Goal: Transaction & Acquisition: Purchase product/service

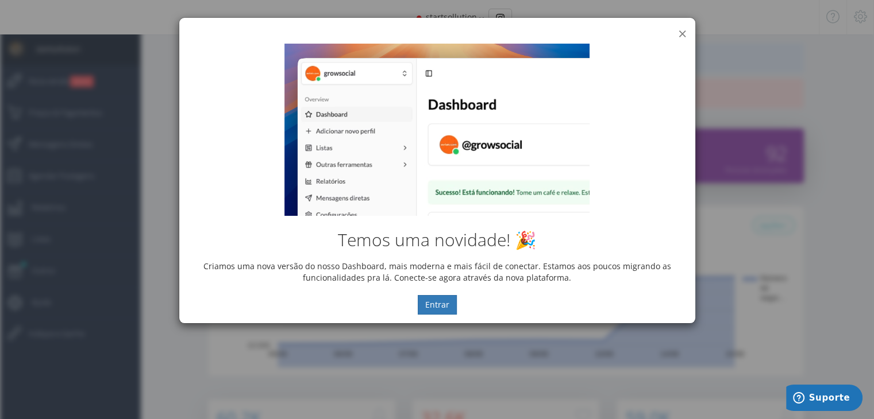
click at [683, 34] on button "×" at bounding box center [682, 34] width 9 height 16
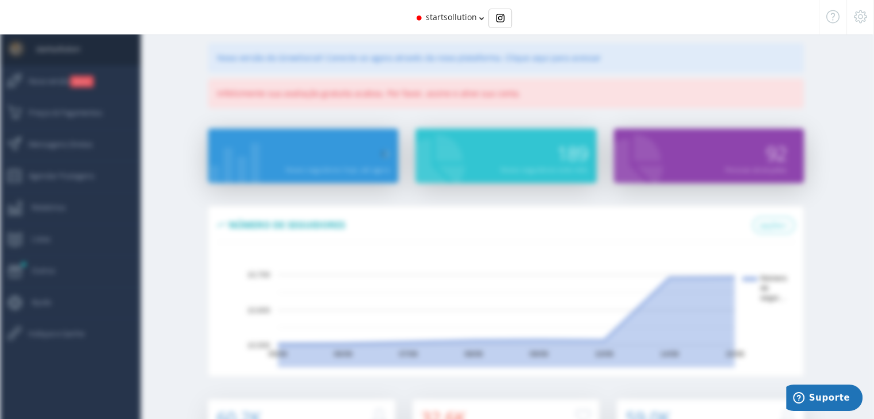
drag, startPoint x: 527, startPoint y: 149, endPoint x: 532, endPoint y: 145, distance: 6.1
click at [532, 145] on div "189" at bounding box center [543, 146] width 87 height 35
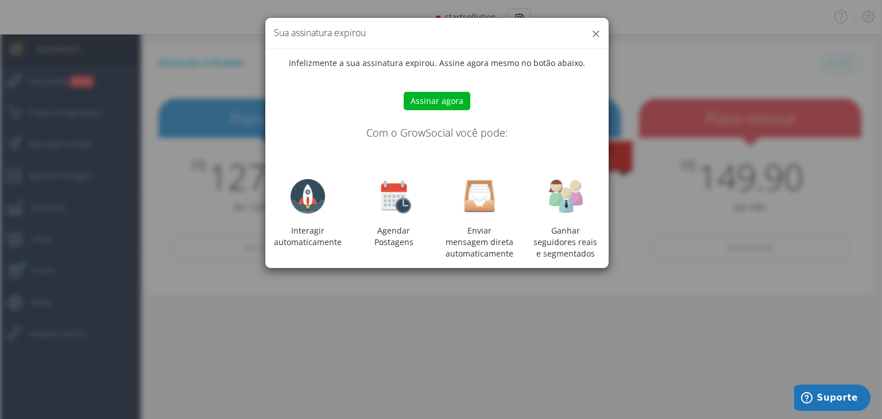
click at [598, 34] on button "×" at bounding box center [596, 34] width 9 height 16
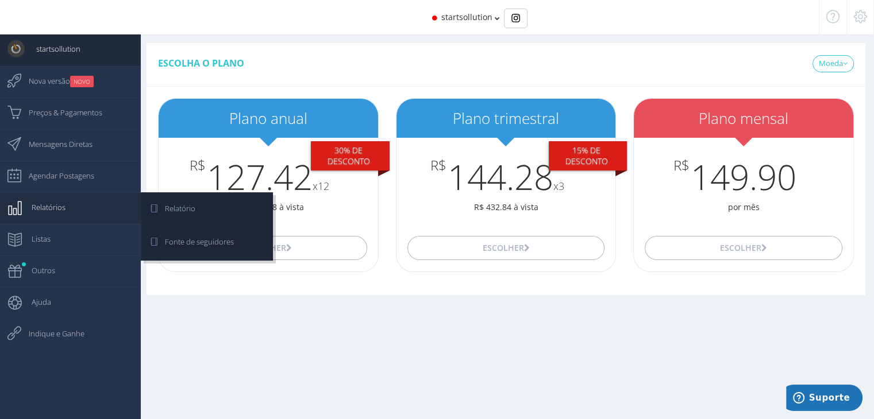
click at [73, 207] on link "Relatórios" at bounding box center [70, 208] width 141 height 32
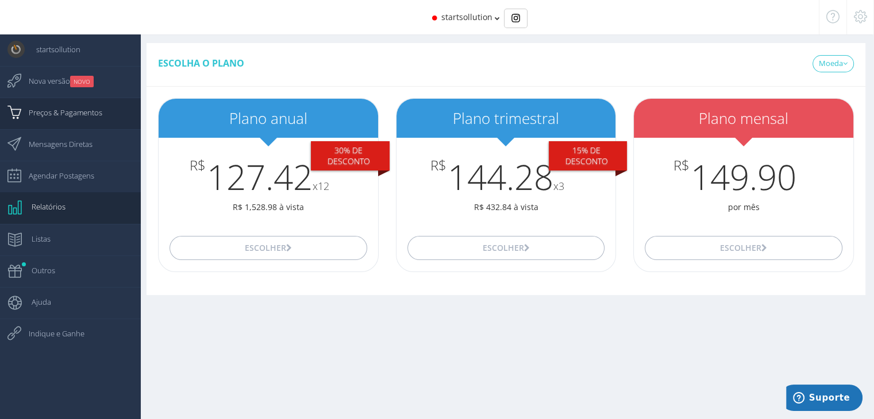
click at [83, 112] on span "Preços & Pagamentos" at bounding box center [59, 112] width 85 height 29
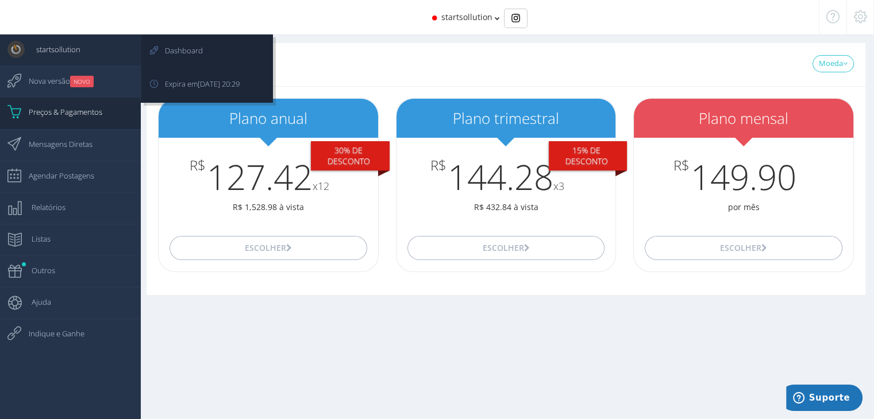
click at [66, 53] on span "startsollution" at bounding box center [53, 49] width 56 height 29
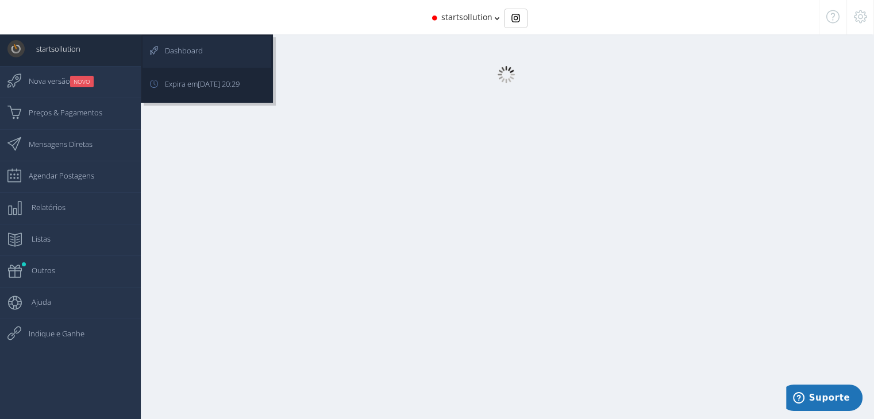
click at [178, 51] on span "Dashboard" at bounding box center [177, 50] width 49 height 29
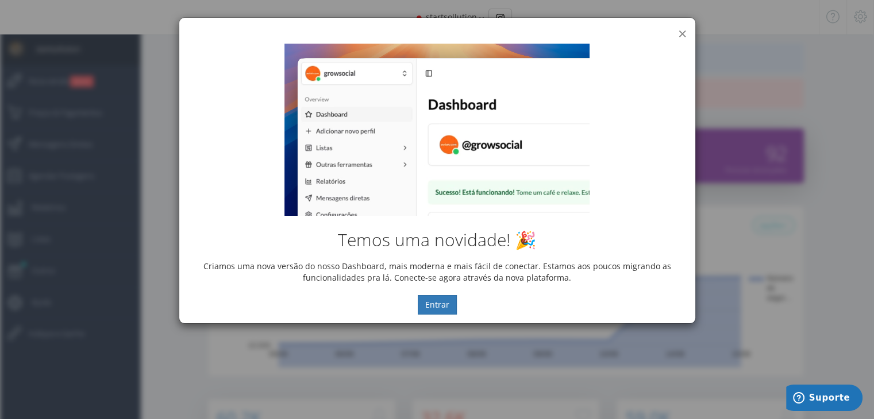
click at [685, 33] on button "×" at bounding box center [682, 34] width 9 height 16
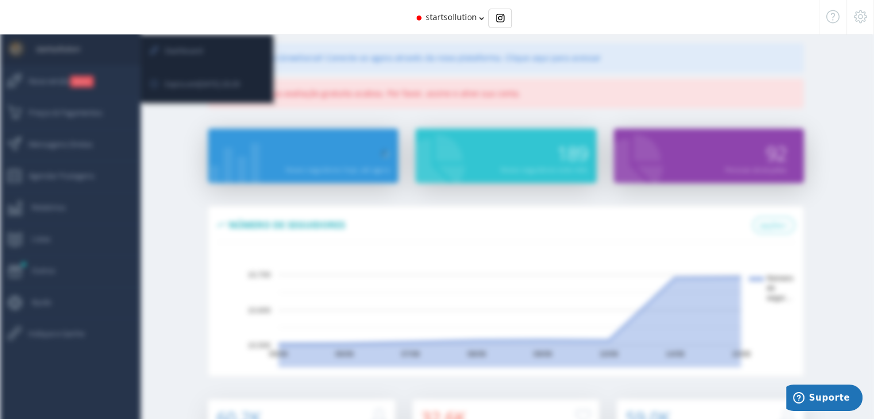
click at [106, 47] on link "startsollution" at bounding box center [70, 50] width 141 height 32
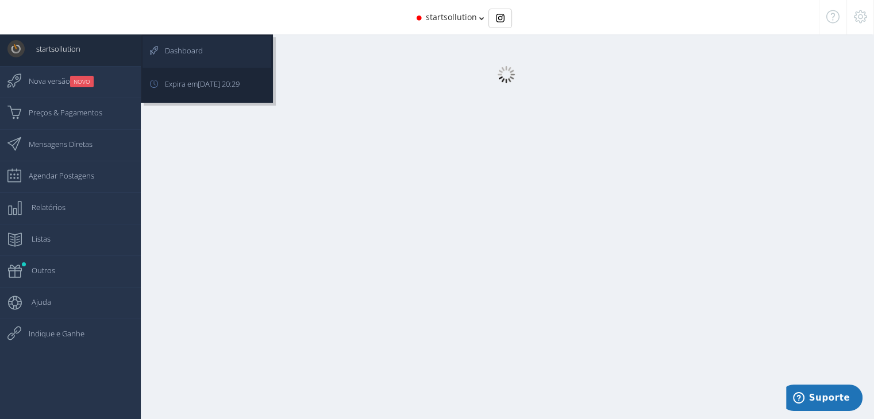
click at [176, 51] on span "Dashboard" at bounding box center [177, 50] width 49 height 29
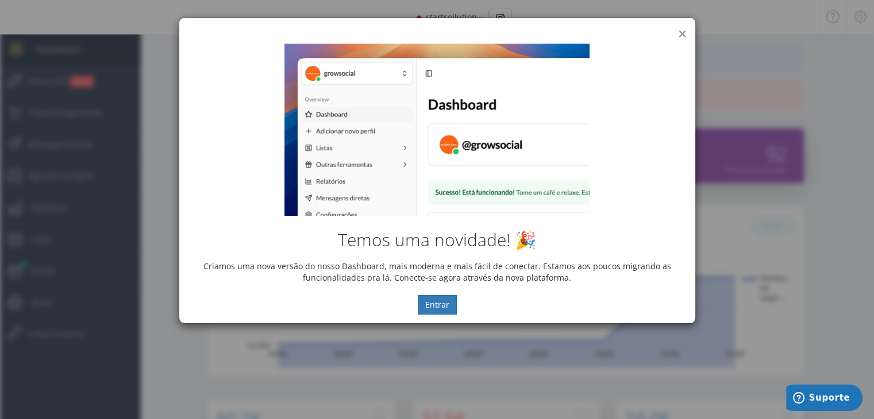
click at [681, 31] on button "×" at bounding box center [682, 34] width 9 height 16
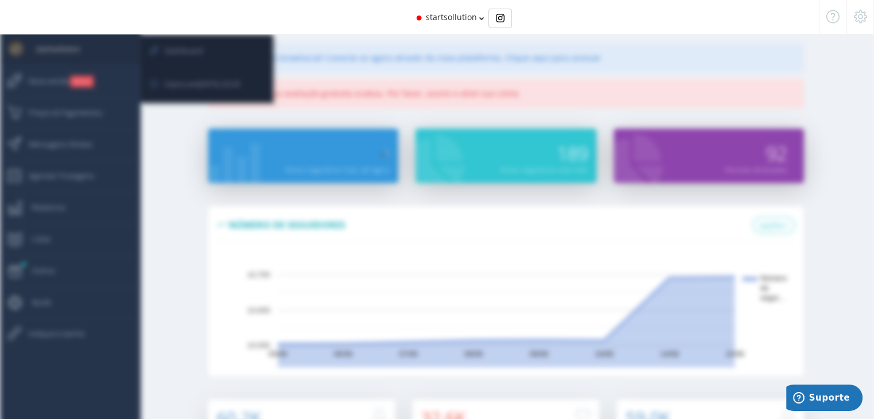
click at [74, 46] on span "startsollution" at bounding box center [53, 48] width 56 height 29
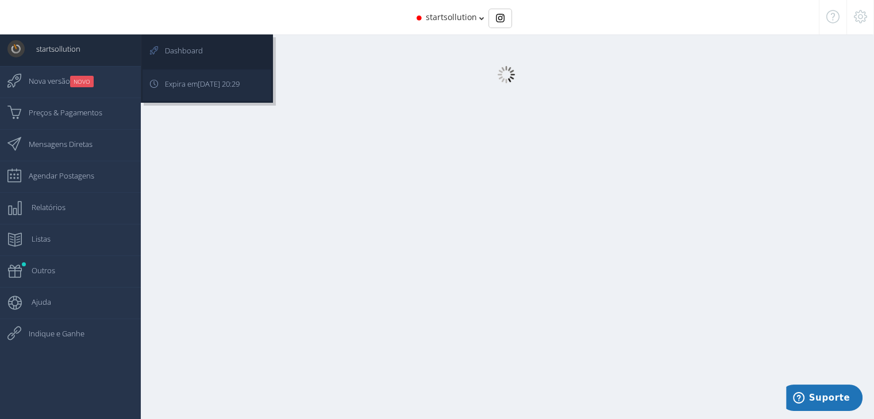
click at [210, 84] on span "[DATE] 20:29" at bounding box center [219, 84] width 42 height 10
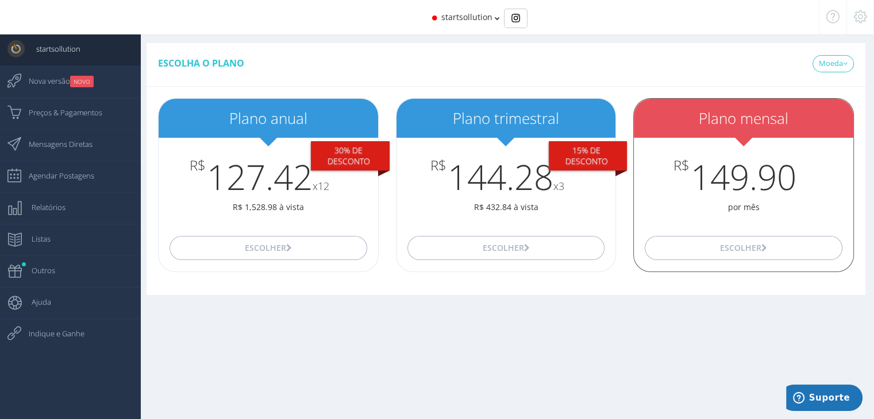
click at [708, 173] on h3 "R$ 149.90" at bounding box center [743, 177] width 219 height 38
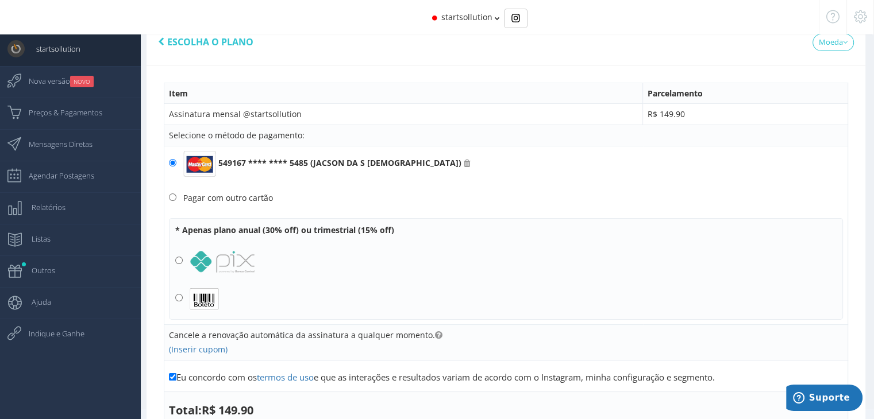
scroll to position [4, 0]
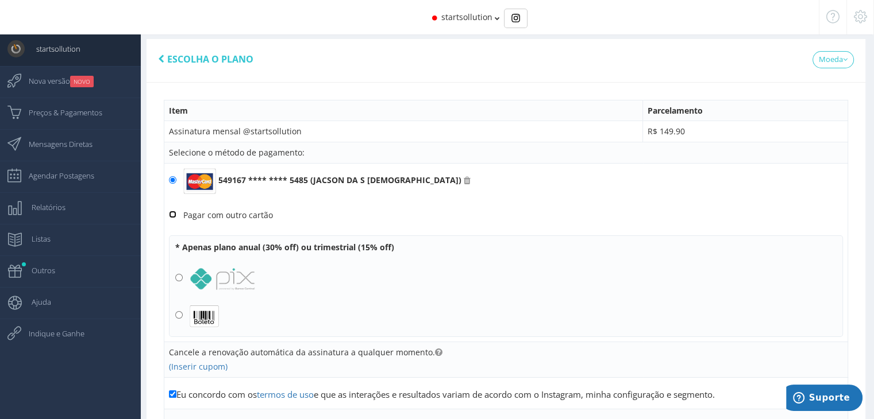
click at [175, 213] on input "Pagar com outro cartão" at bounding box center [172, 214] width 7 height 7
radio input "true"
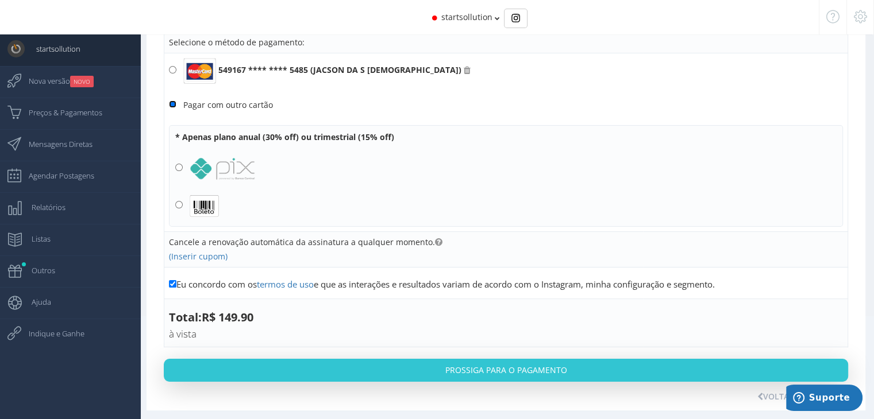
scroll to position [119, 0]
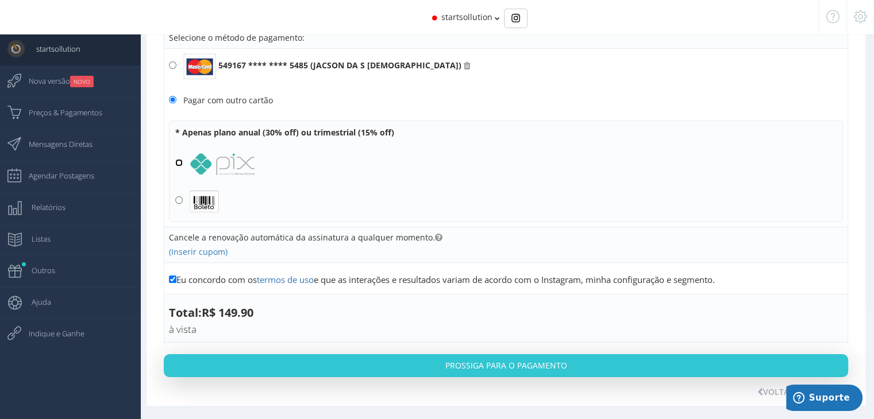
click at [177, 161] on input "radio" at bounding box center [178, 162] width 7 height 7
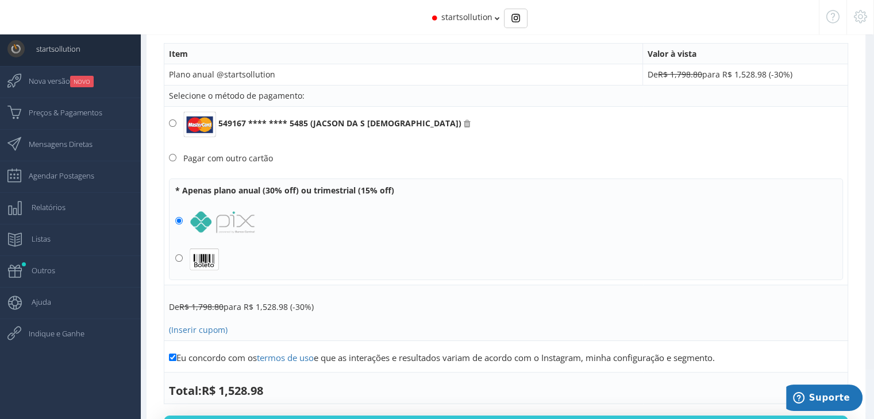
scroll to position [0, 0]
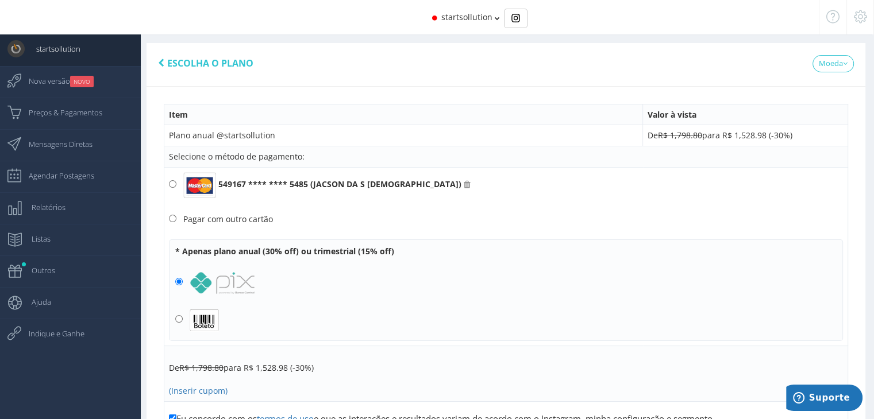
click at [190, 56] on div "Escolha o plano" at bounding box center [205, 63] width 95 height 22
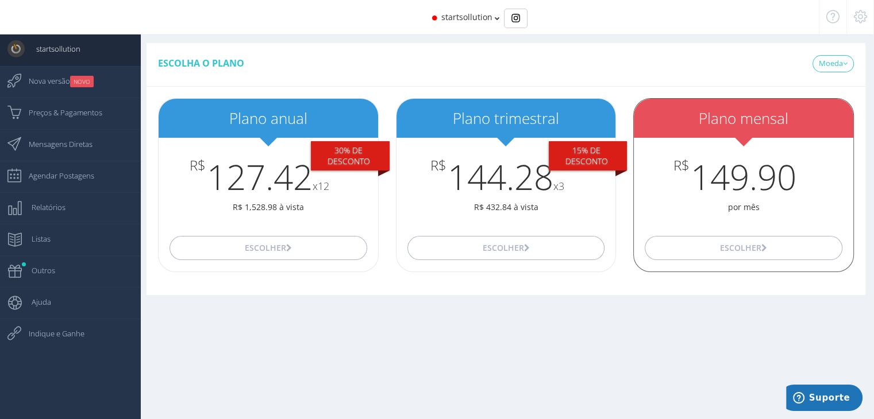
click at [748, 187] on h3 "R$ 149.90" at bounding box center [743, 177] width 219 height 38
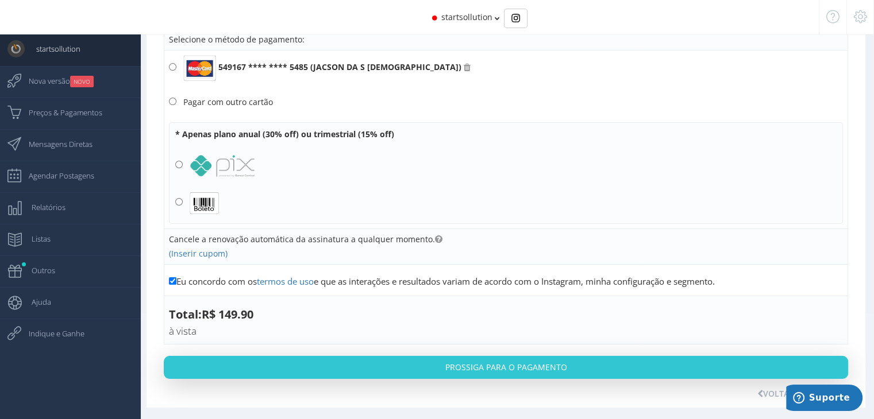
scroll to position [119, 0]
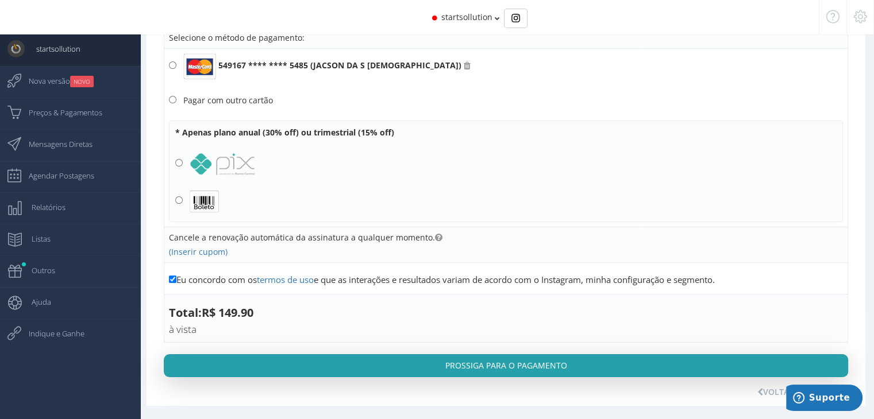
click at [549, 360] on button "Prossiga para o pagamento" at bounding box center [506, 365] width 684 height 23
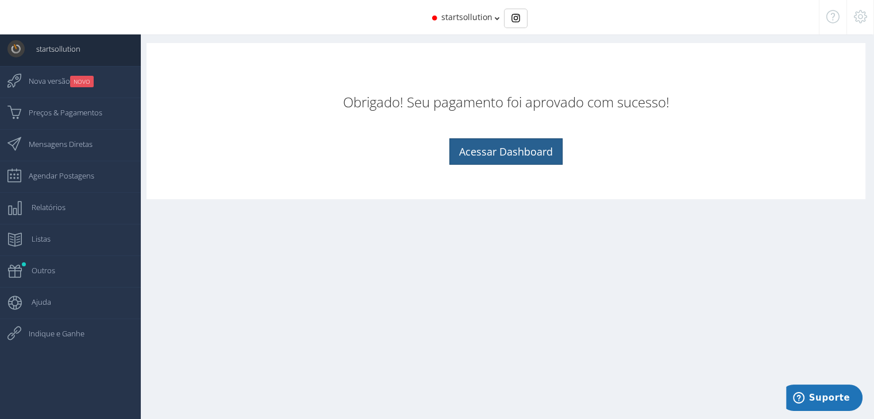
drag, startPoint x: 508, startPoint y: 136, endPoint x: 508, endPoint y: 143, distance: 7.5
click at [508, 141] on center "Obrigado! Seu pagamento foi aprovado com sucesso! Acessar Dashboard" at bounding box center [506, 130] width 696 height 116
click at [509, 149] on link "Acessar Dashboard" at bounding box center [505, 151] width 113 height 26
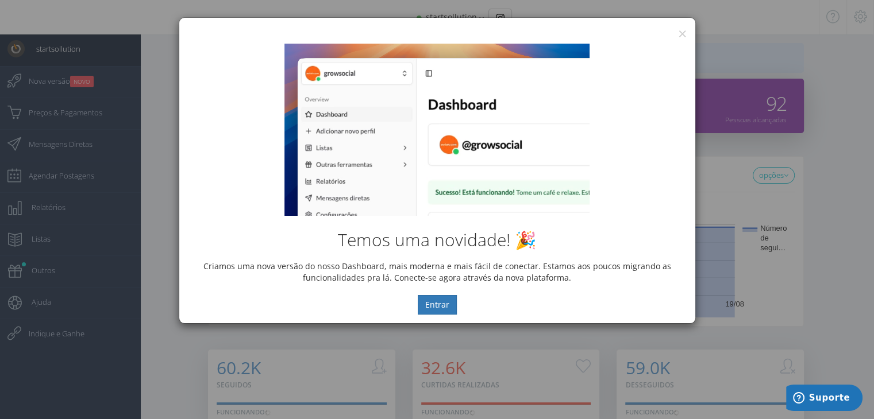
click at [682, 35] on div "Temos uma novidade! 🎉 Criamos uma nova versão do nosso Dashboard, mais moderna …" at bounding box center [437, 179] width 516 height 288
click at [681, 33] on button "×" at bounding box center [682, 34] width 9 height 16
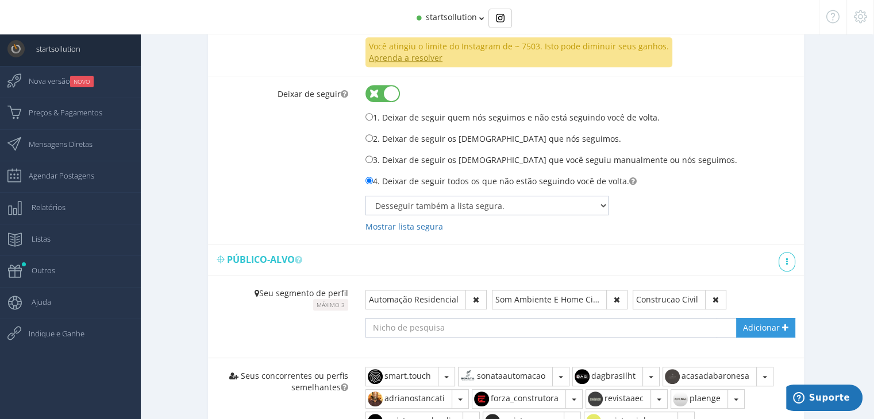
scroll to position [575, 0]
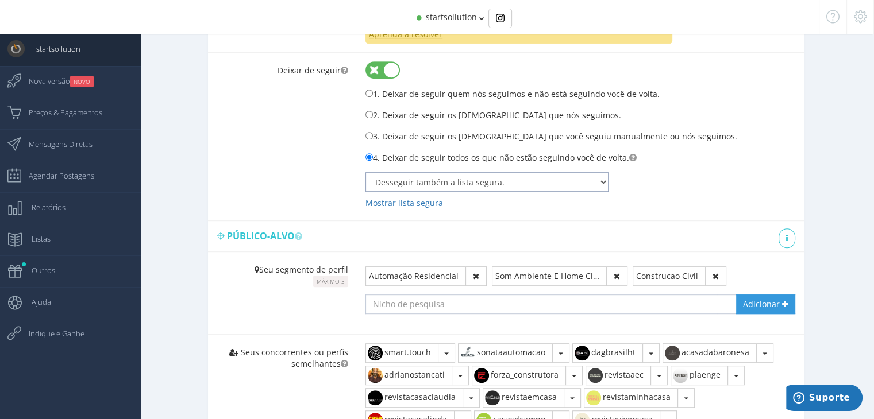
click at [506, 178] on select "Não desseguir quem está na lista segura. 0 Perfis salvos Desseguir também a lis…" at bounding box center [486, 182] width 243 height 20
click at [680, 207] on div "Não desseguir quem está na lista segura. 0 Perfis salvos Desseguir também a lis…" at bounding box center [580, 192] width 430 height 40
click at [712, 274] on icon "button" at bounding box center [715, 276] width 6 height 8
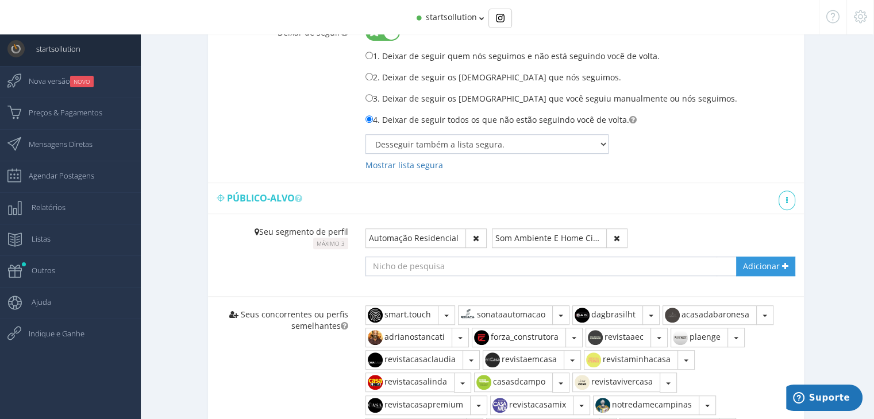
scroll to position [689, 0]
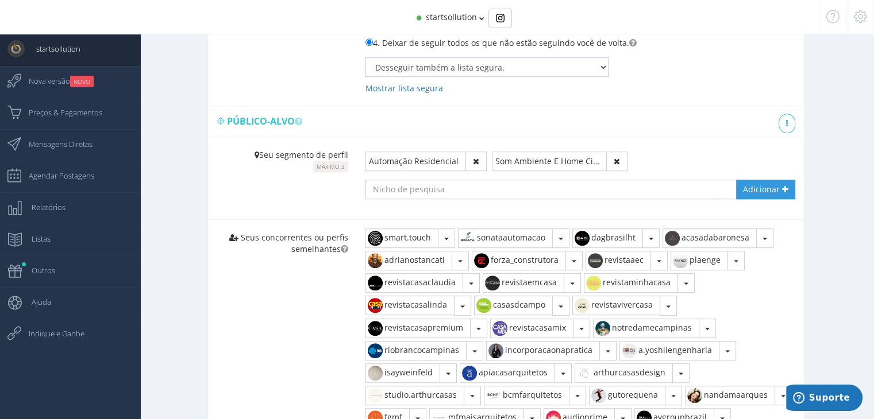
click at [423, 188] on input "text" at bounding box center [541, 190] width 352 height 20
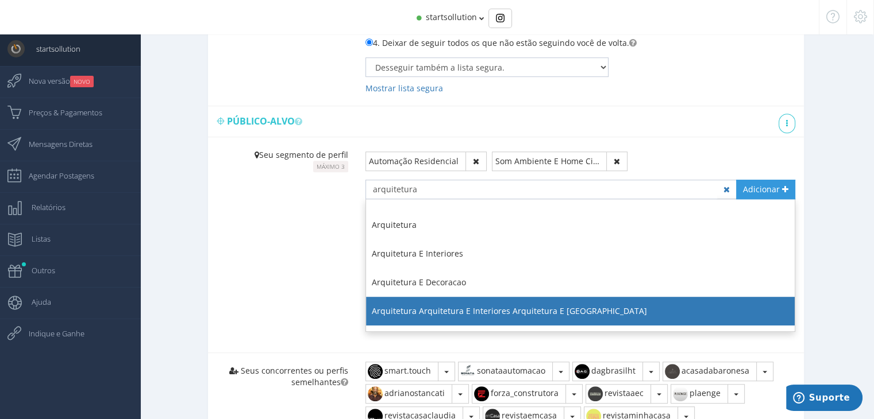
type input "arquitetura"
click at [507, 299] on li "Arquitetura Arquitetura E Interiores Arquitetura E Decoracao" at bounding box center [580, 311] width 429 height 29
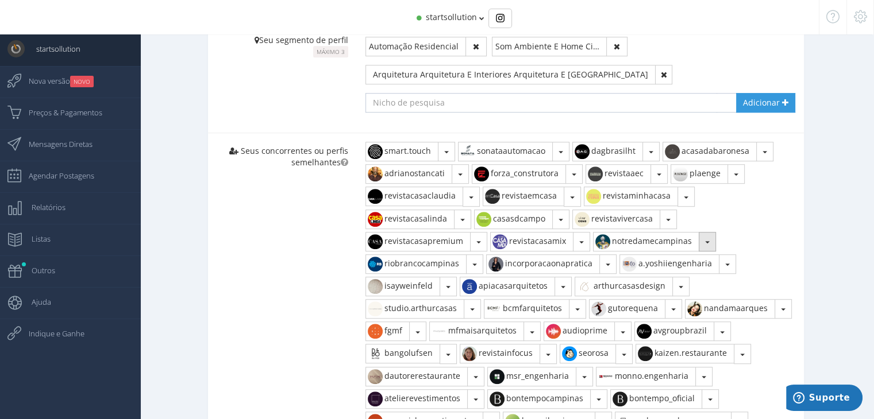
scroll to position [862, 0]
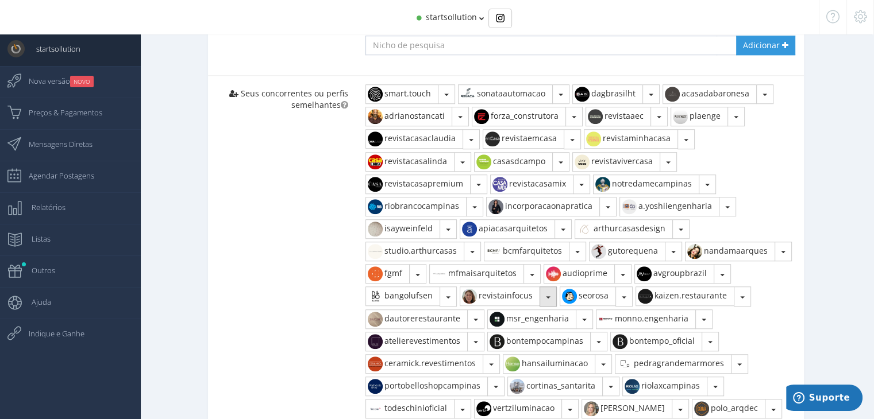
click at [549, 296] on span "button" at bounding box center [548, 297] width 5 height 2
click at [532, 316] on link "Remover" at bounding box center [509, 323] width 99 height 20
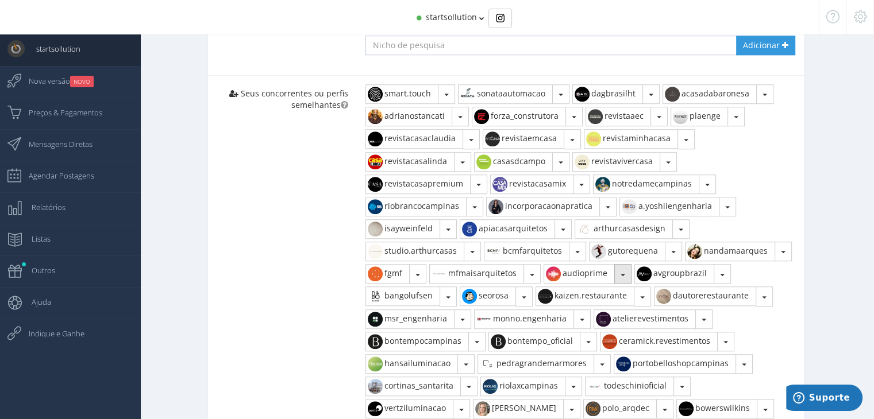
click at [623, 272] on button "button" at bounding box center [622, 274] width 17 height 20
click at [807, 178] on div "Modo simples Histórico de configurações" at bounding box center [505, 218] width 613 height 1271
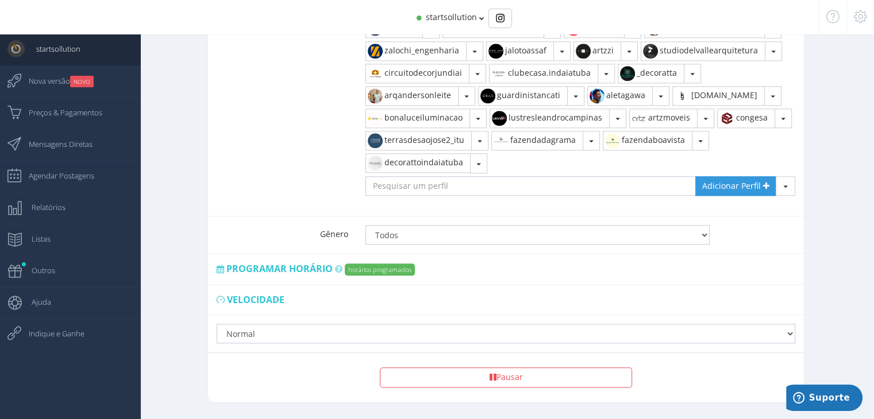
scroll to position [1287, 0]
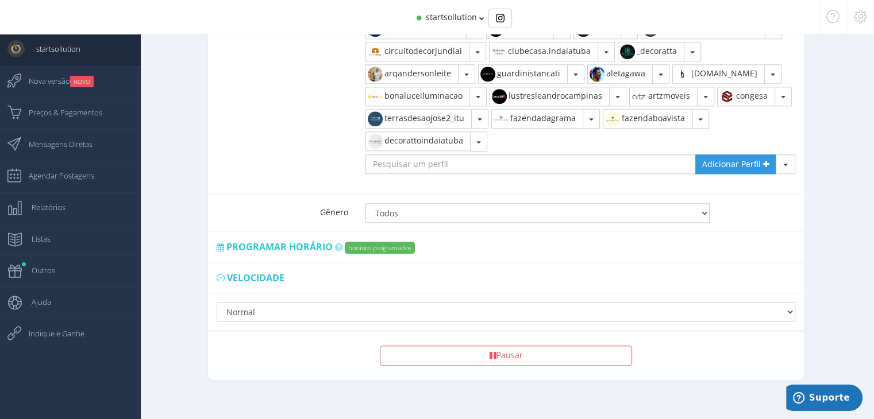
drag, startPoint x: 317, startPoint y: 269, endPoint x: 400, endPoint y: 260, distance: 83.2
click at [321, 272] on div "Velocidade" at bounding box center [506, 278] width 579 height 13
click at [82, 110] on span "Preços & Pagamentos" at bounding box center [59, 112] width 85 height 29
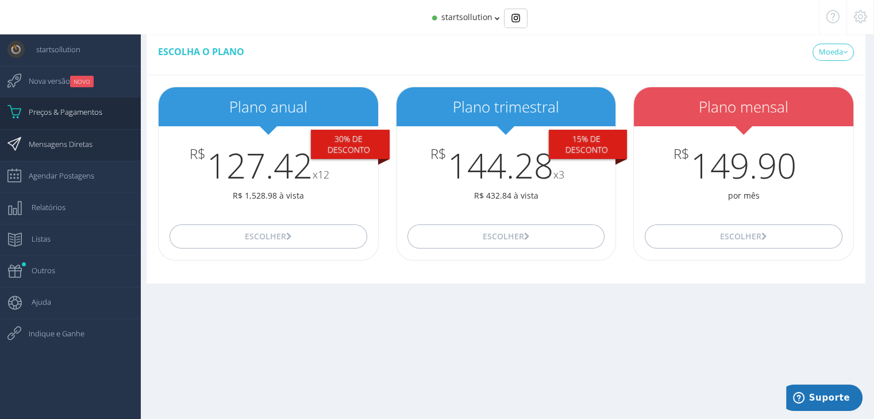
click at [74, 145] on span "Mensagens Diretas" at bounding box center [54, 144] width 75 height 29
